Goal: Navigation & Orientation: Find specific page/section

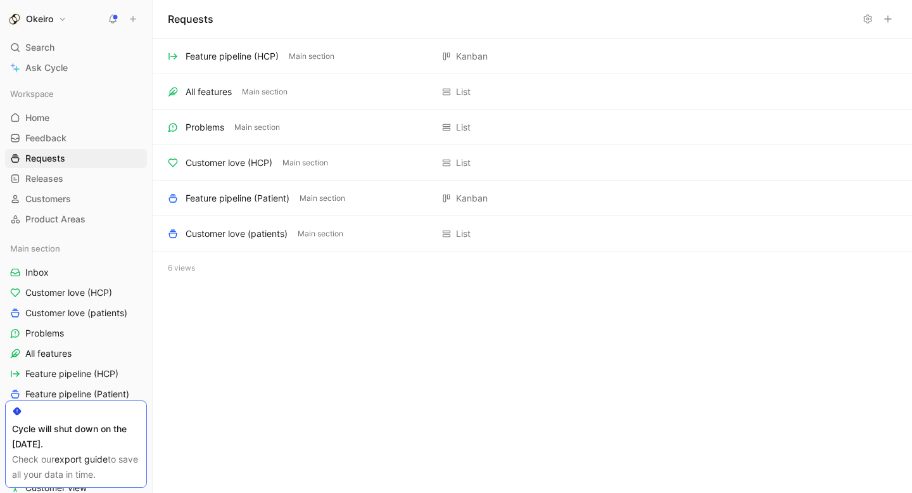
click at [113, 20] on icon at bounding box center [113, 19] width 10 height 10
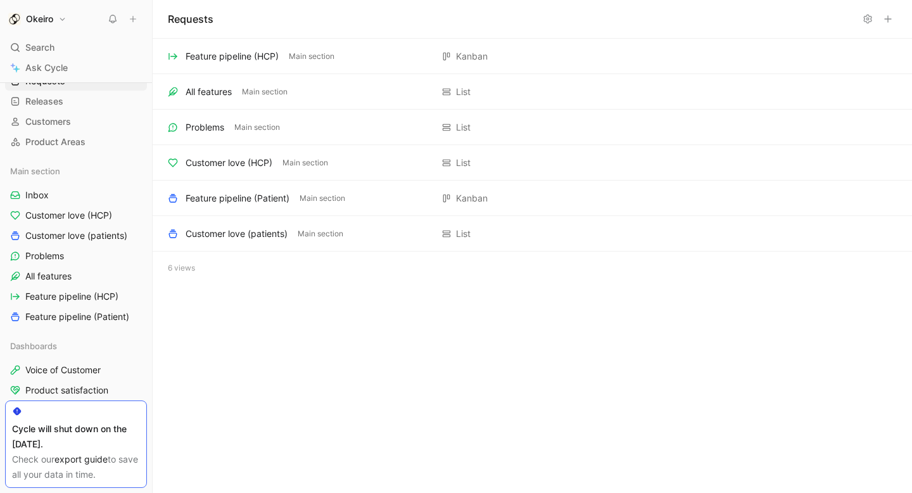
scroll to position [115, 0]
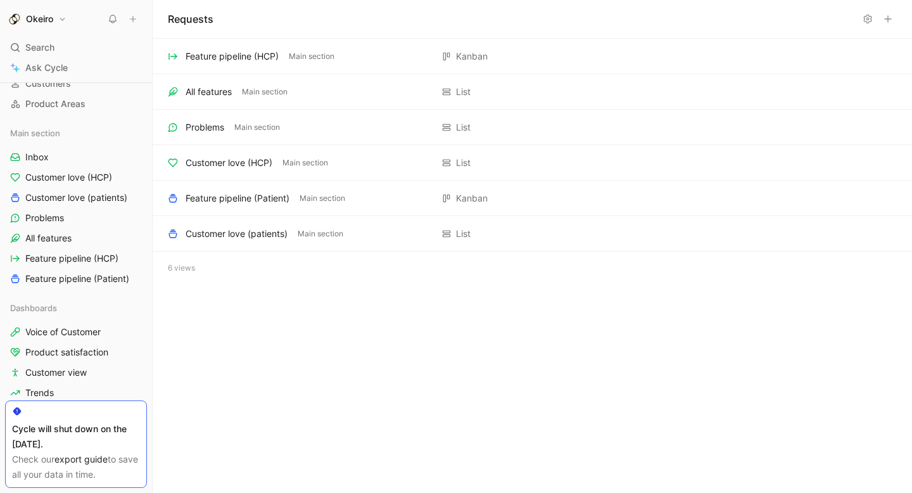
click at [25, 453] on div "Check our export guide to save all your data in time." at bounding box center [76, 466] width 128 height 30
click at [33, 422] on div "Cycle will shut down on the [DATE]." at bounding box center [76, 436] width 128 height 30
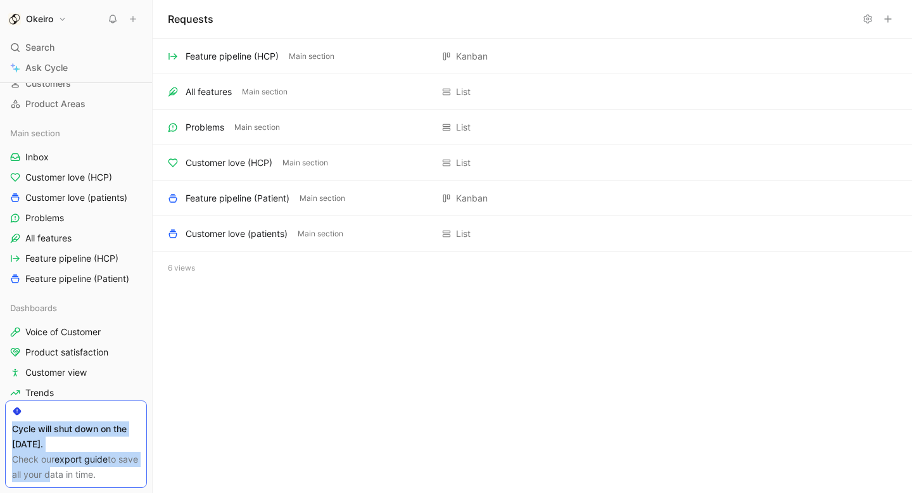
drag, startPoint x: 61, startPoint y: 406, endPoint x: 69, endPoint y: 492, distance: 86.4
click at [69, 492] on div "Workspace Home G then H Feedback G then F Requests G then R Releases G then L C…" at bounding box center [76, 287] width 152 height 410
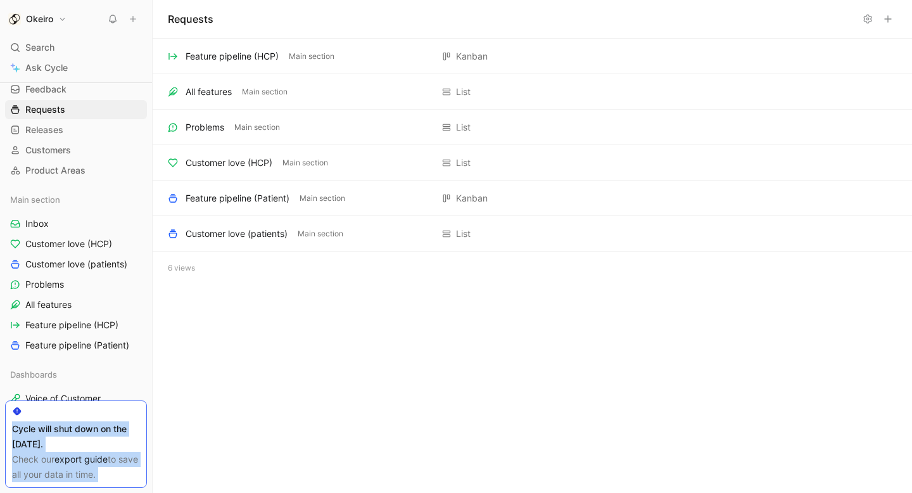
scroll to position [0, 0]
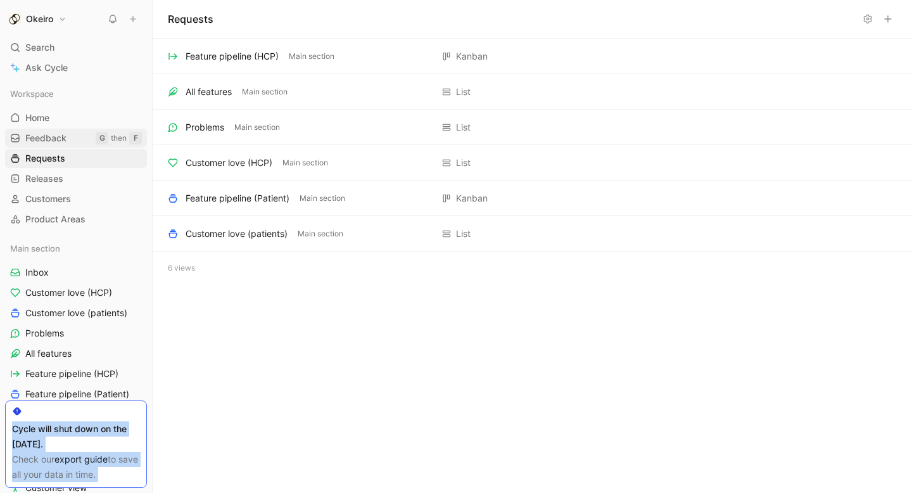
click at [84, 144] on link "Feedback G then F" at bounding box center [76, 138] width 142 height 19
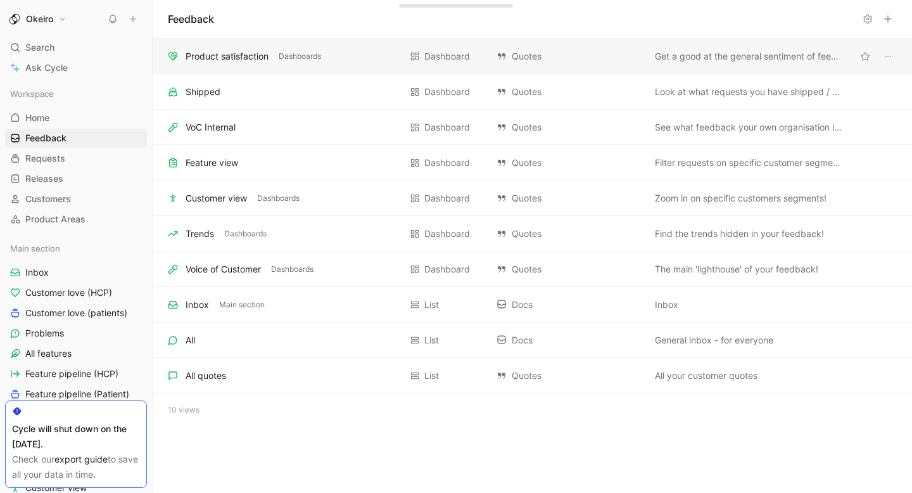
click at [341, 60] on div "Product satisfaction Dashboards" at bounding box center [284, 56] width 232 height 15
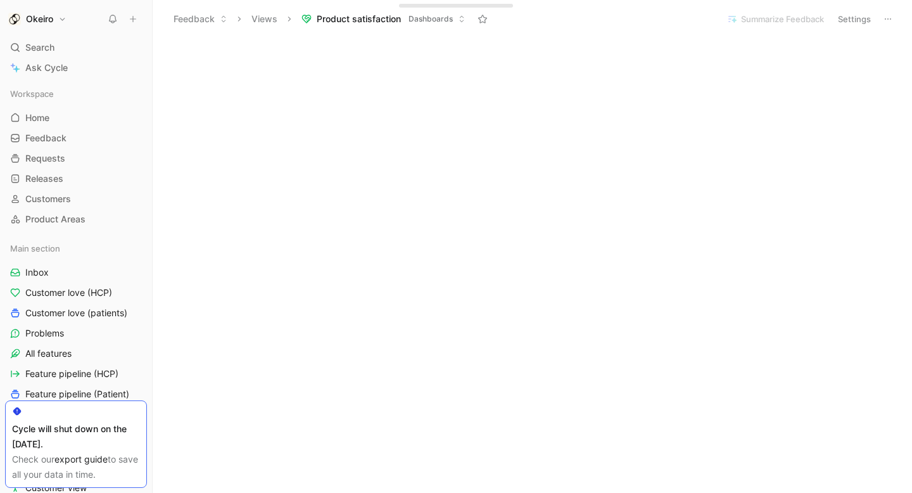
scroll to position [127, 0]
